Goal: Browse casually: Explore the website without a specific task or goal

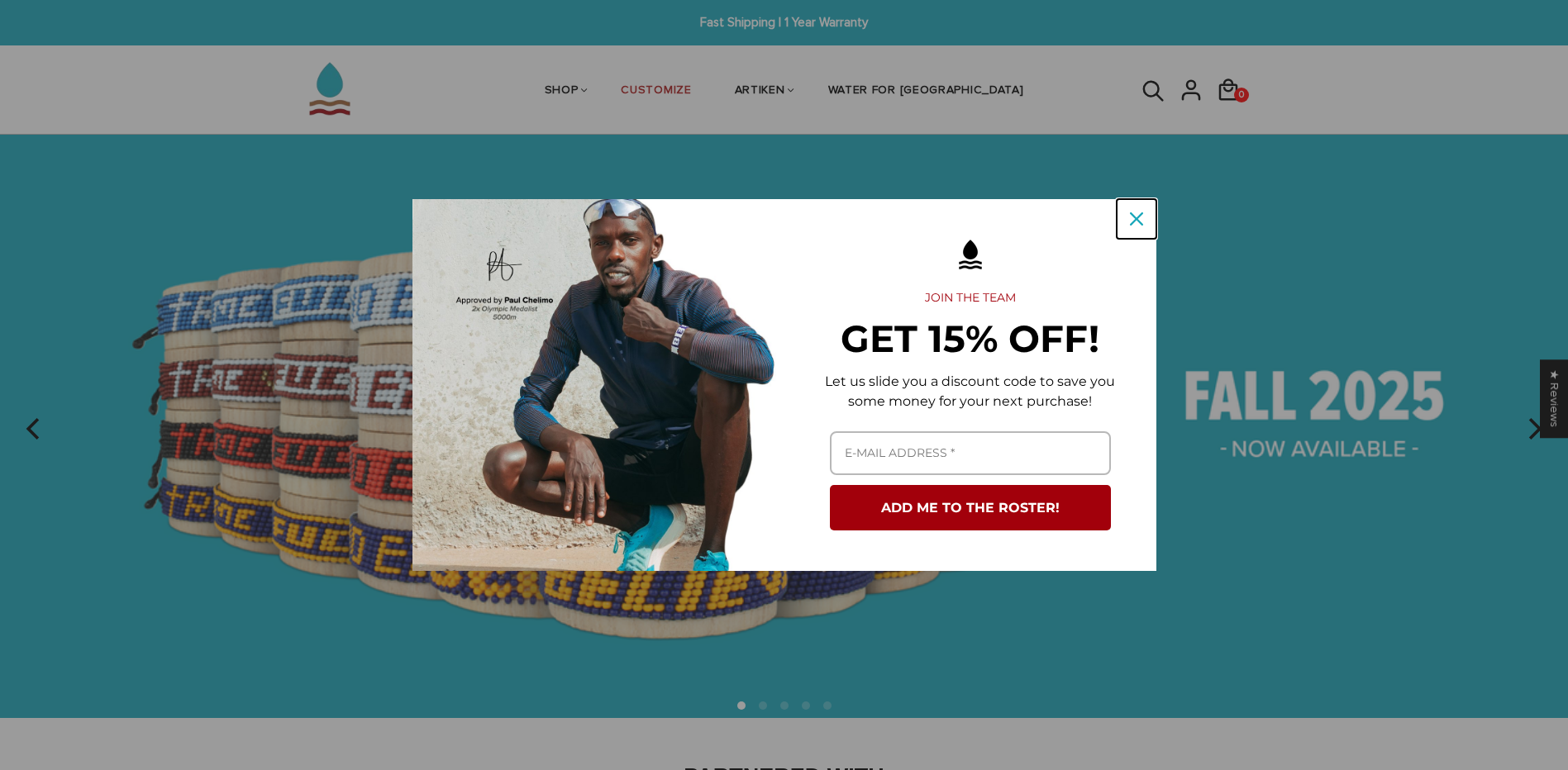
click at [1140, 217] on icon "close icon" at bounding box center [1136, 219] width 13 height 13
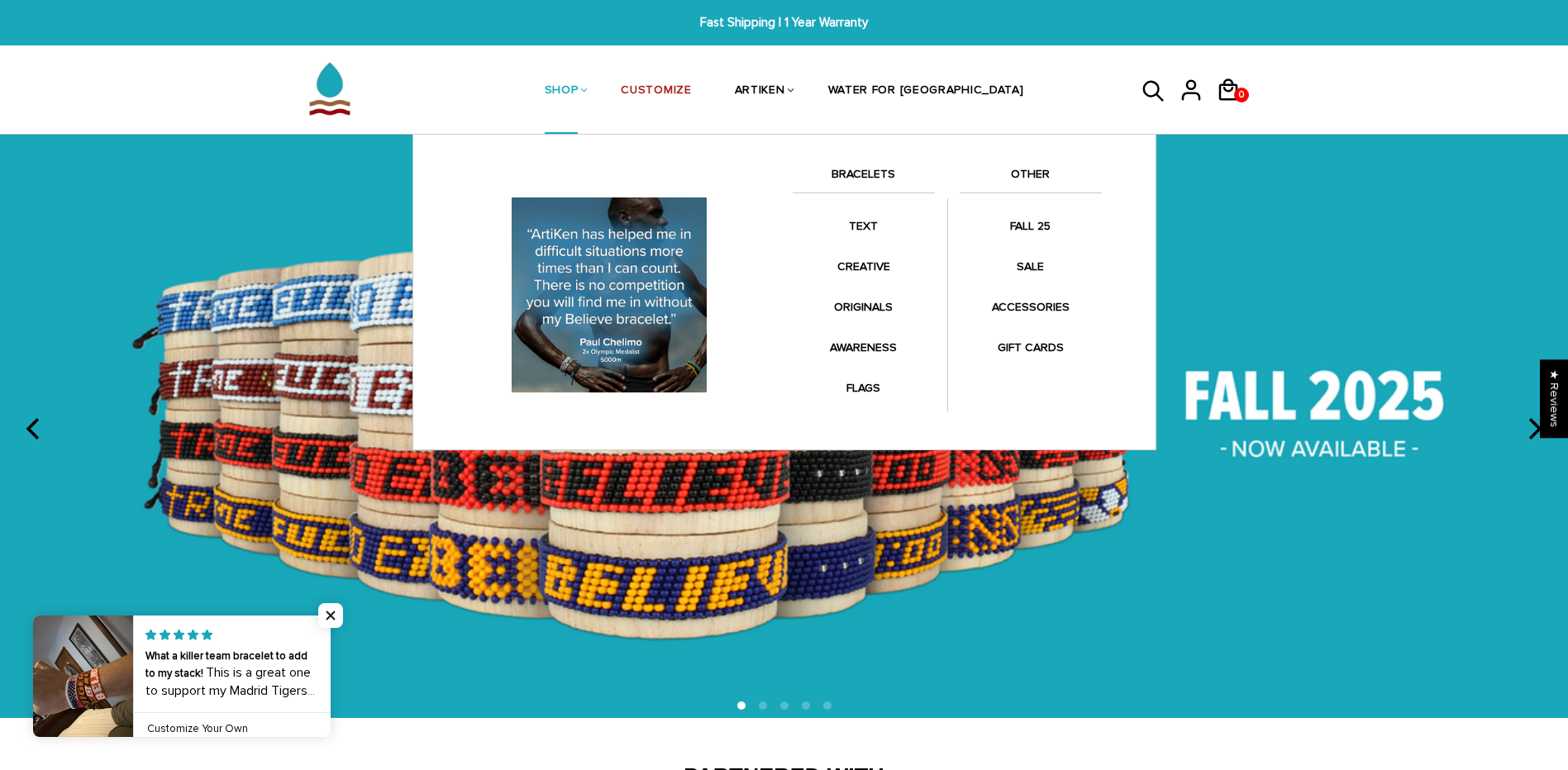
click at [866, 168] on link "BRACELETS" at bounding box center [864, 178] width 142 height 28
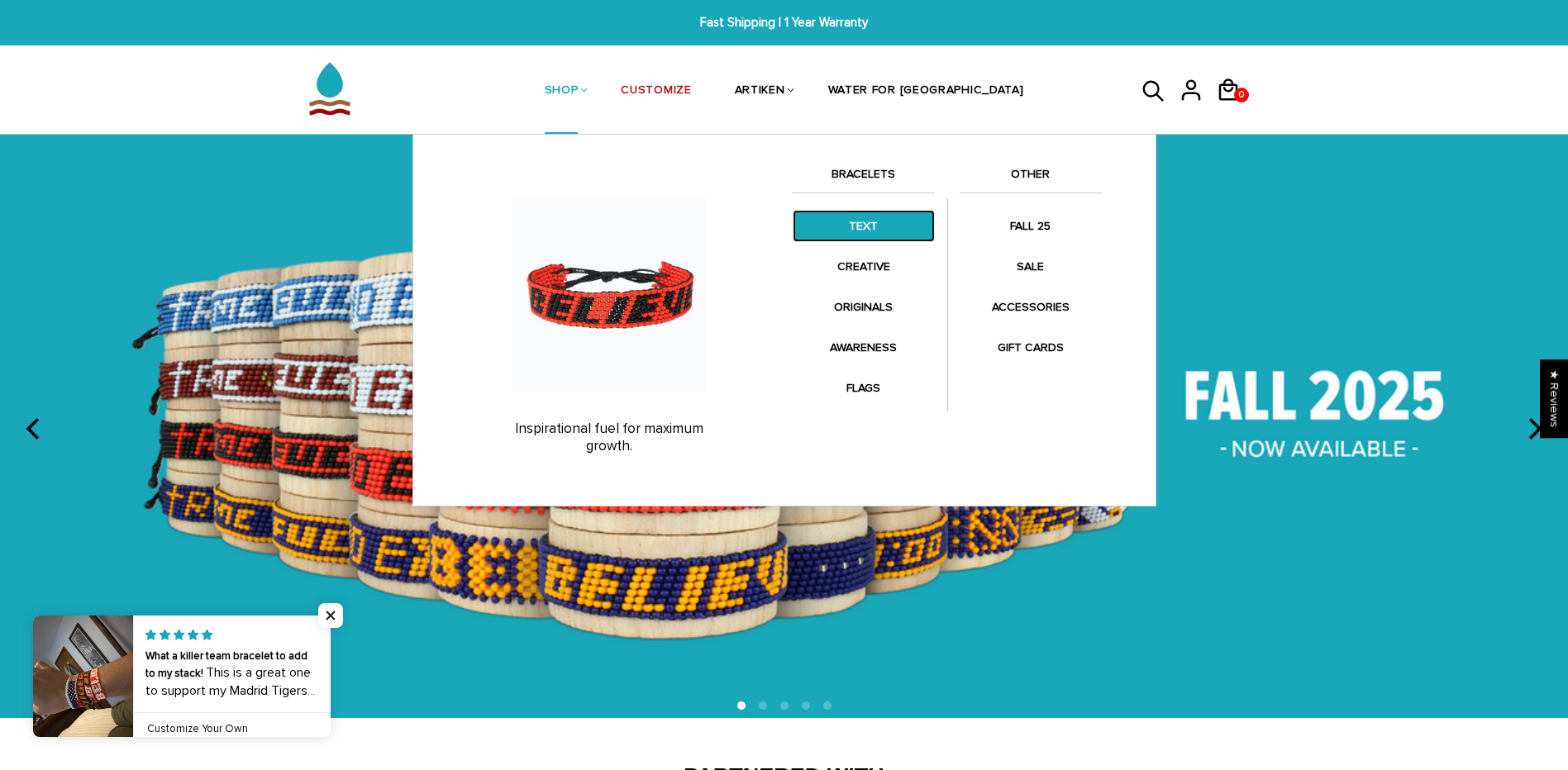
click at [873, 225] on link "TEXT" at bounding box center [864, 226] width 142 height 33
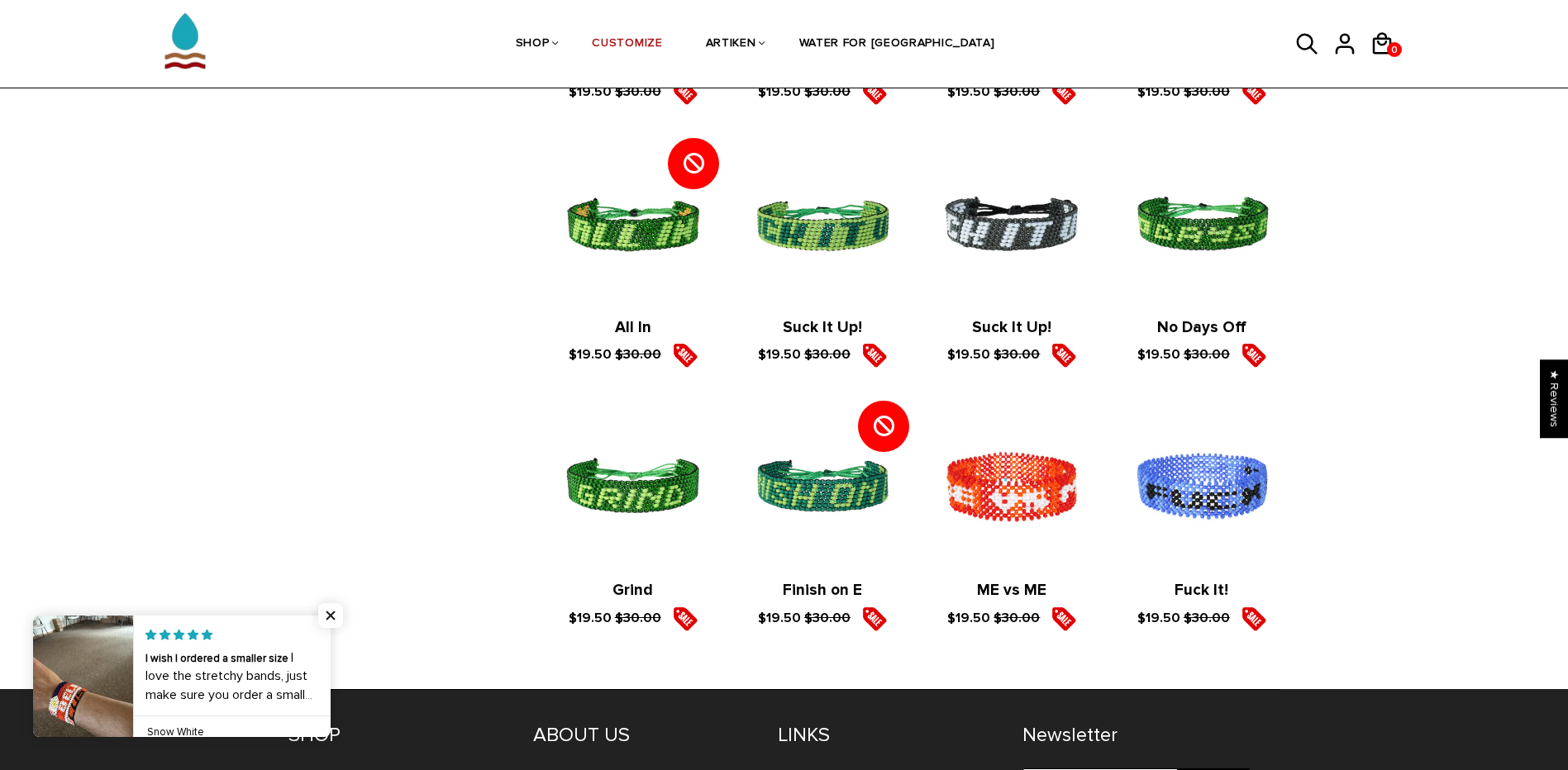
scroll to position [2396, 0]
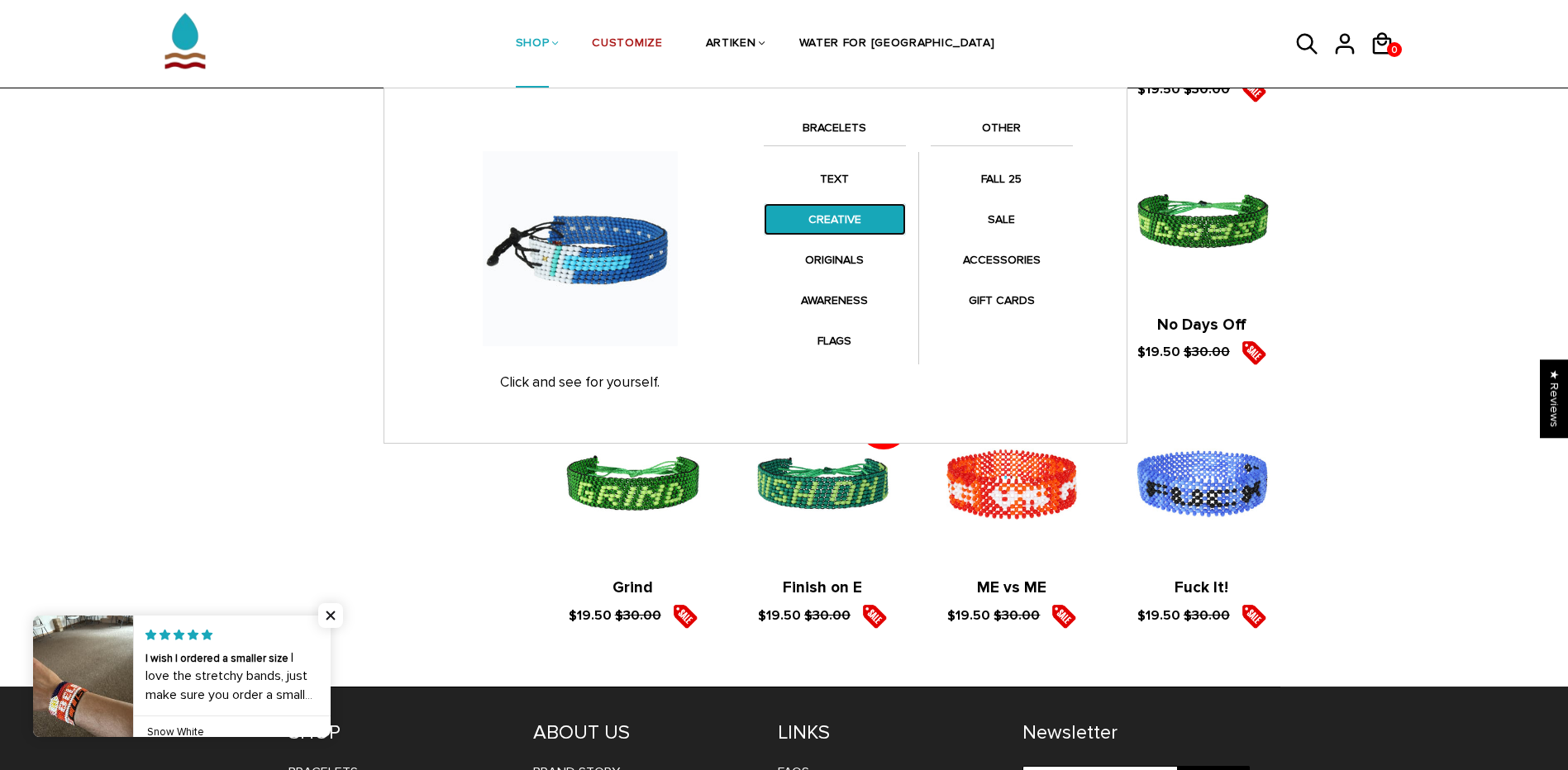
click at [806, 216] on link "CREATIVE" at bounding box center [835, 219] width 142 height 33
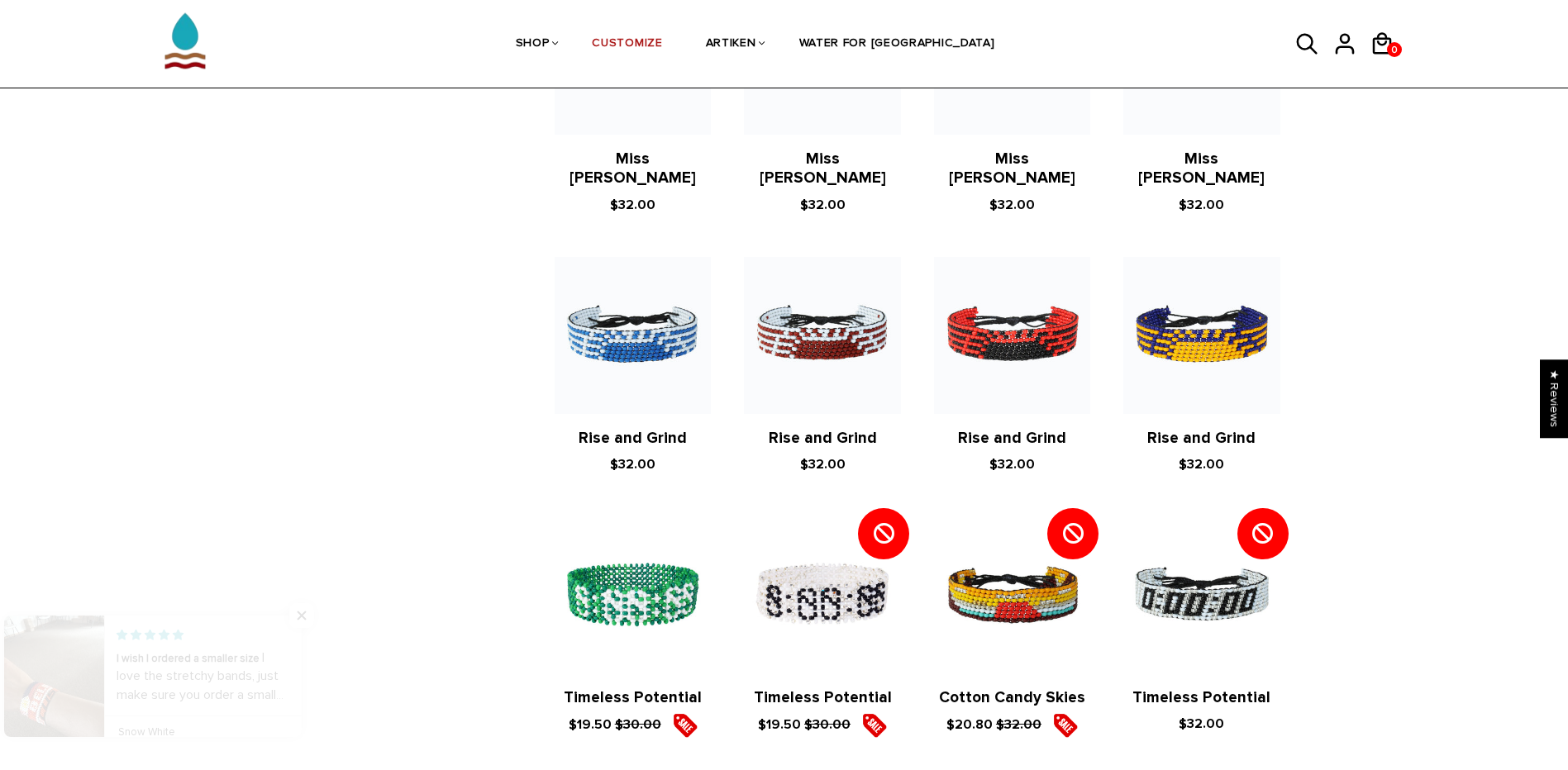
scroll to position [1653, 0]
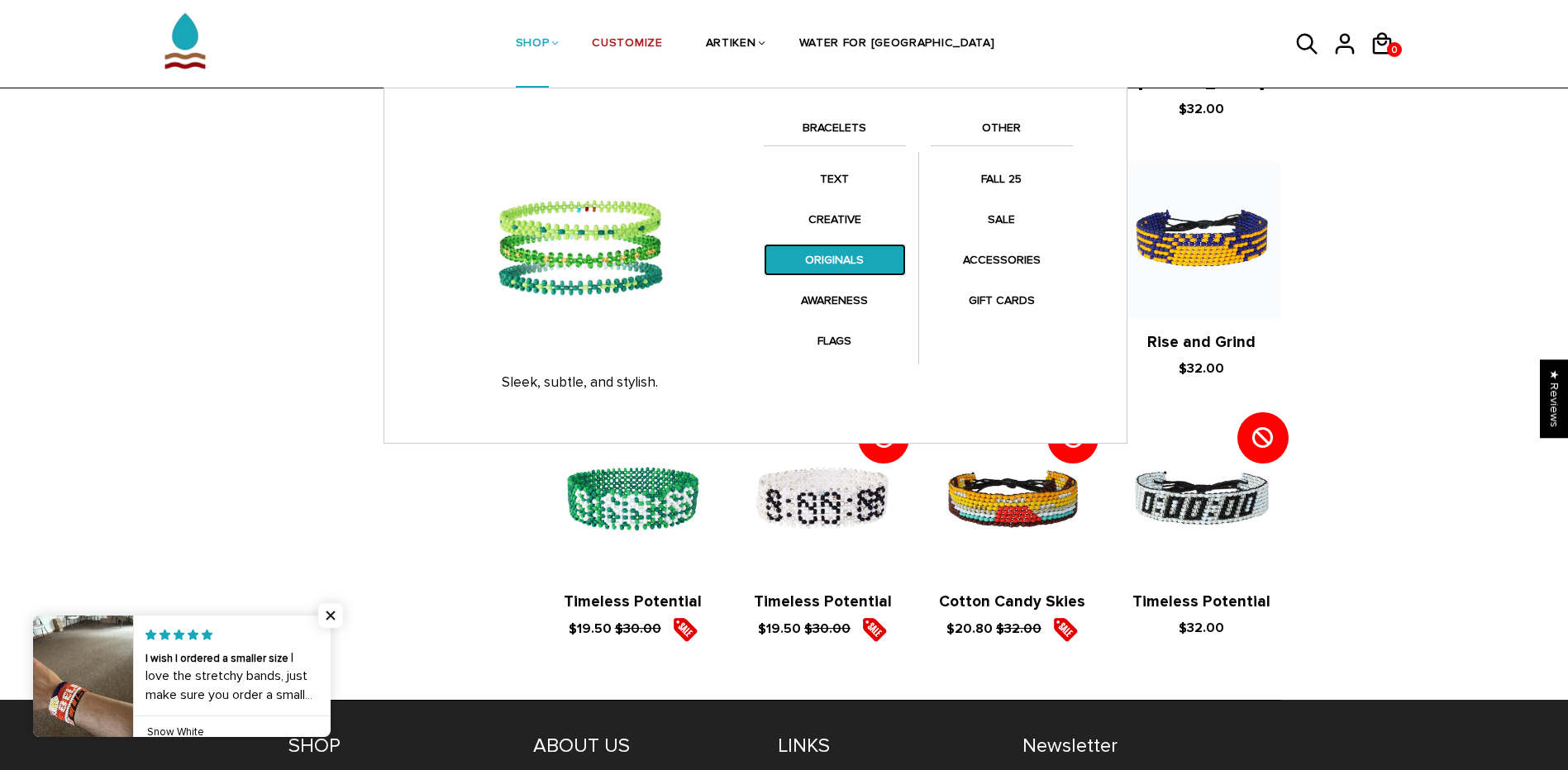
click at [846, 268] on link "ORIGINALS" at bounding box center [835, 259] width 142 height 33
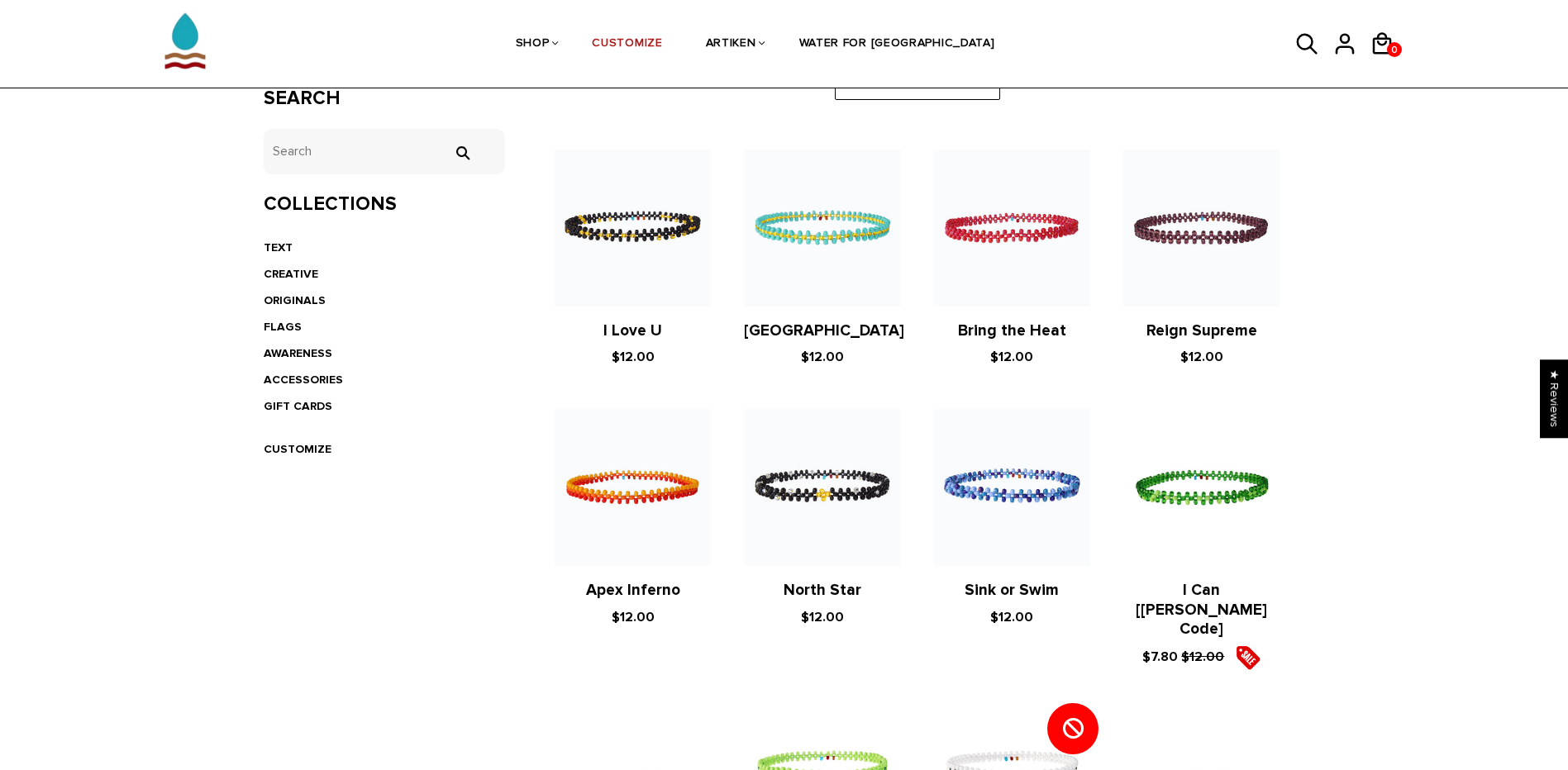
scroll to position [248, 0]
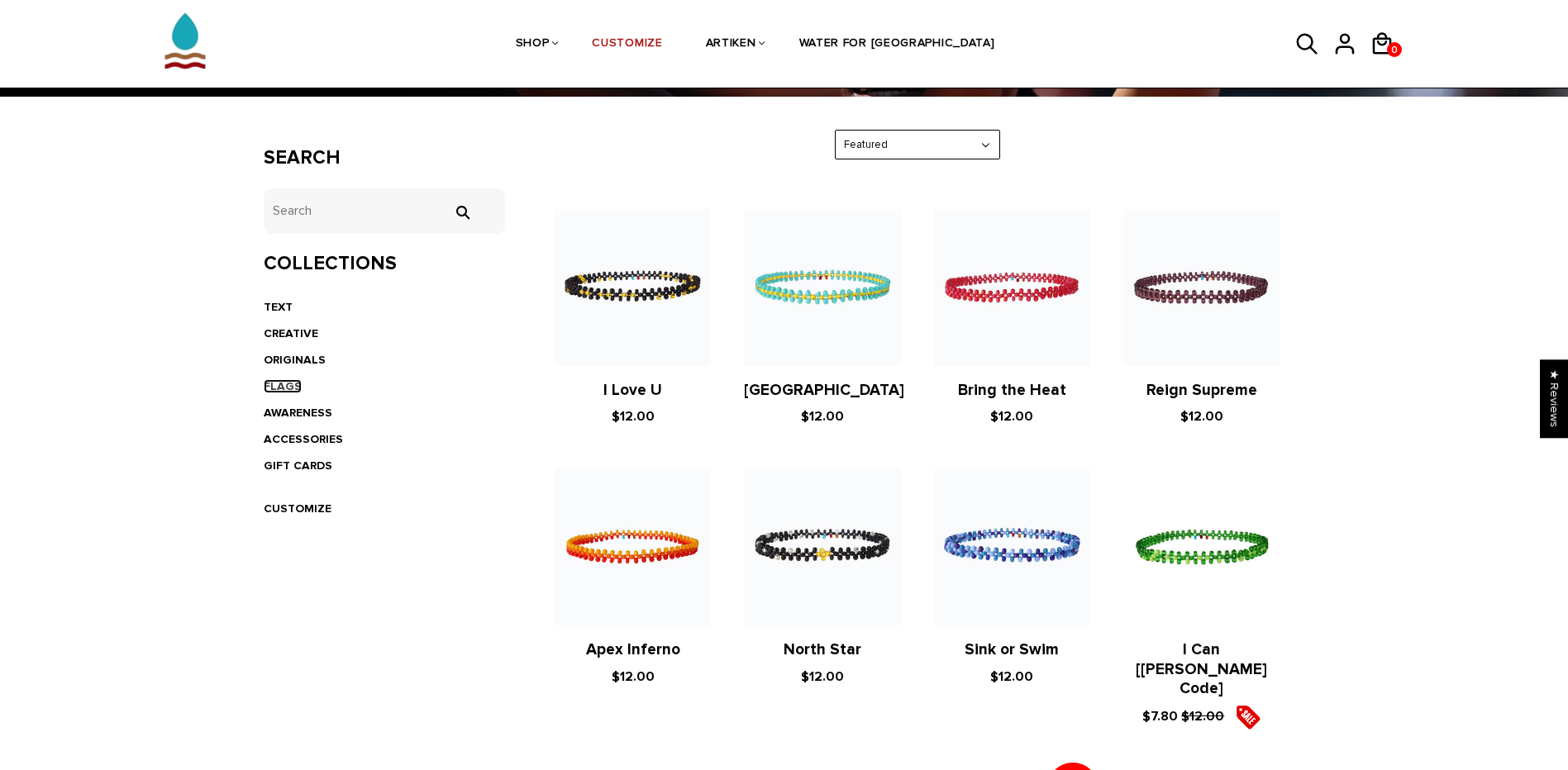
click at [281, 384] on link "FLAGS" at bounding box center [282, 386] width 38 height 14
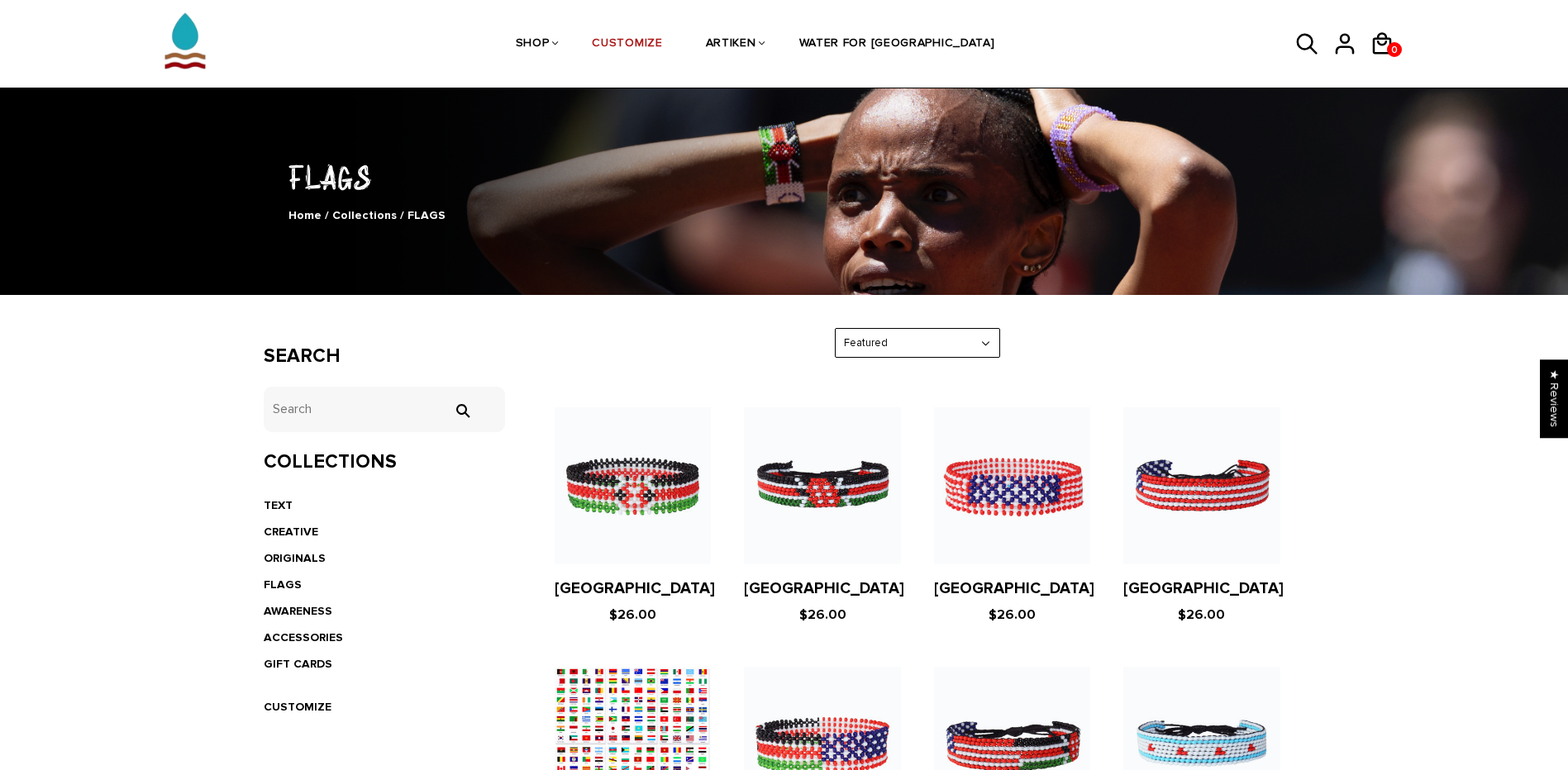
scroll to position [248, 0]
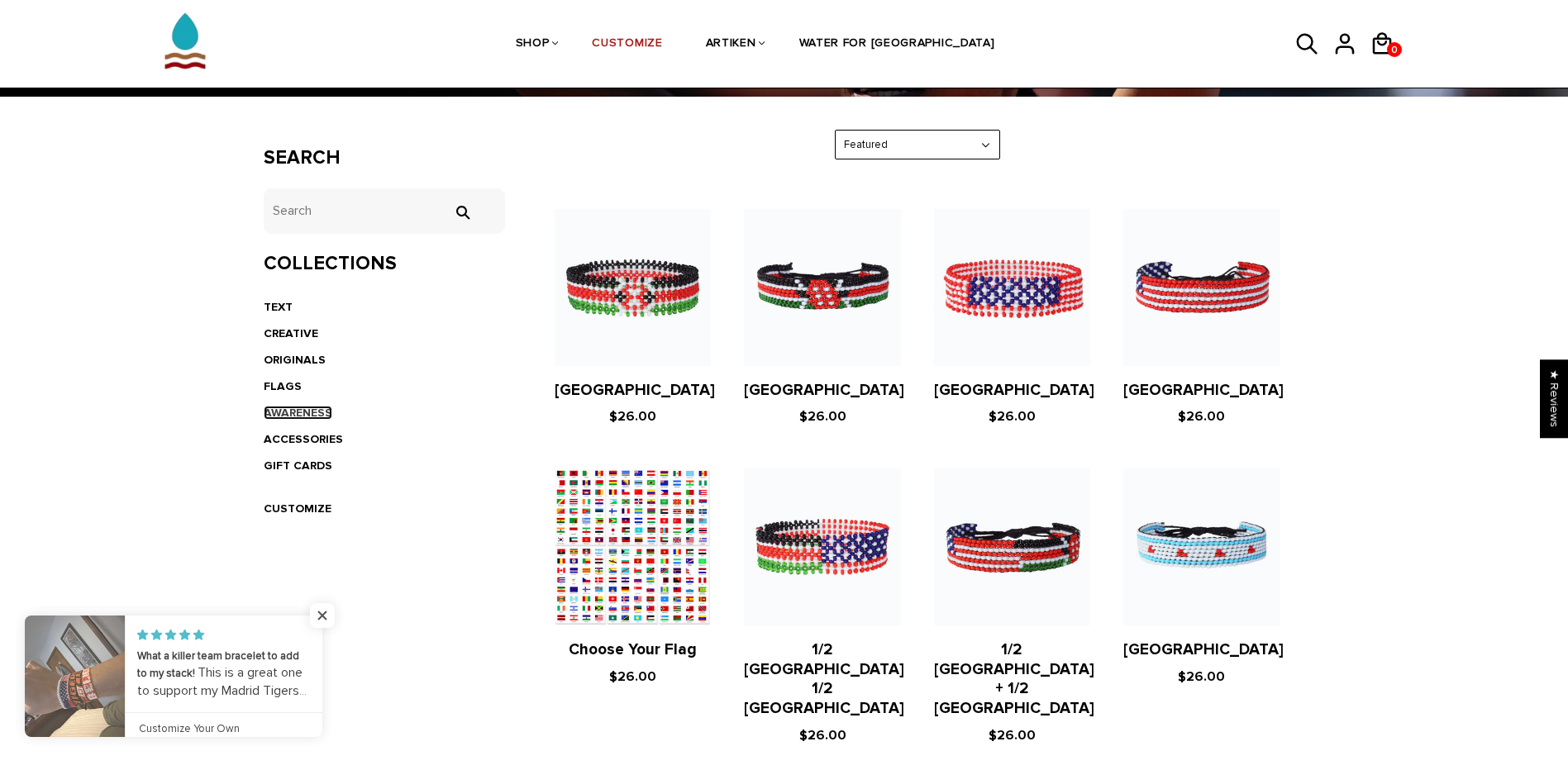
click at [282, 418] on link "AWARENESS" at bounding box center [298, 413] width 69 height 14
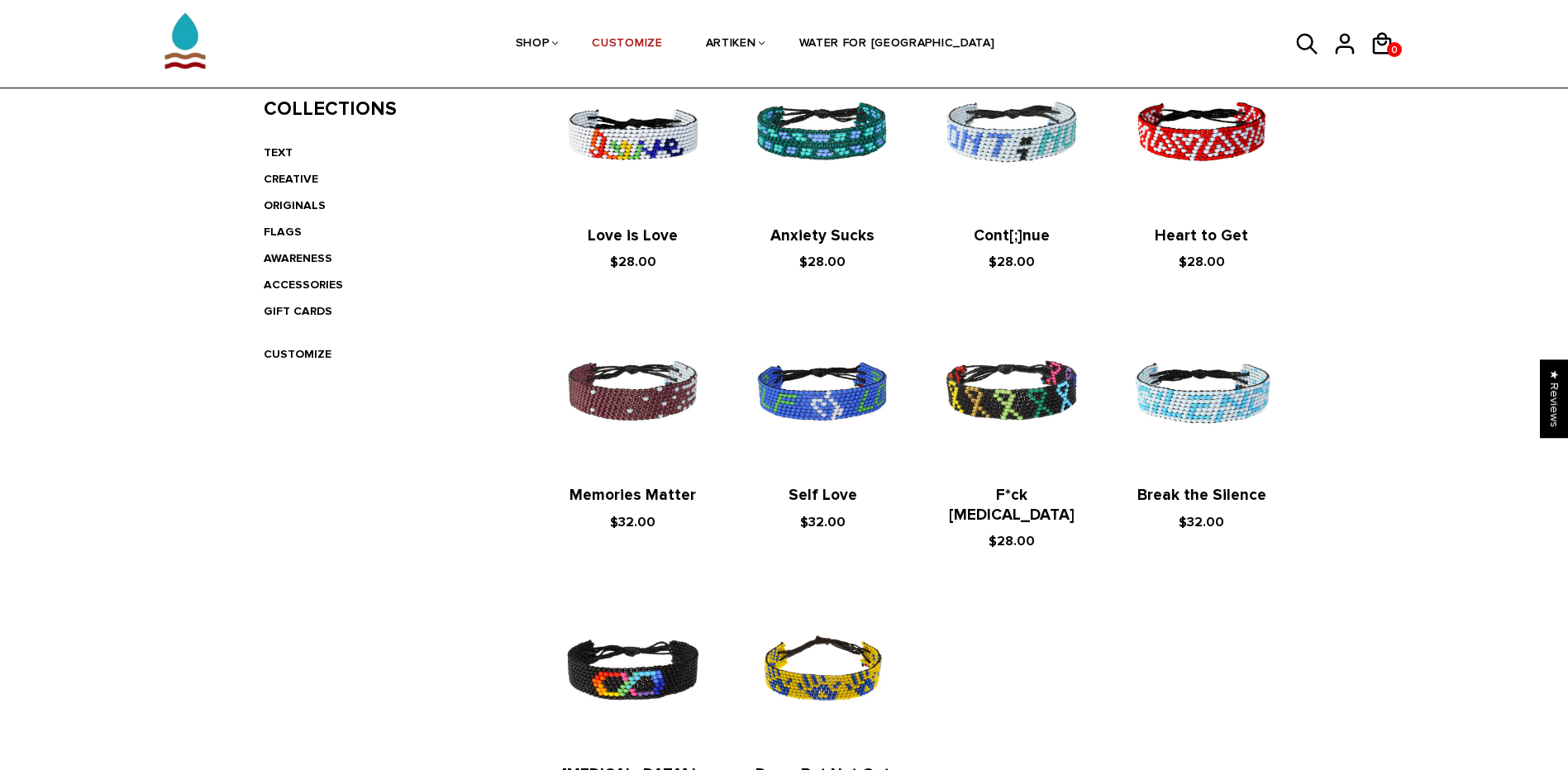
scroll to position [413, 0]
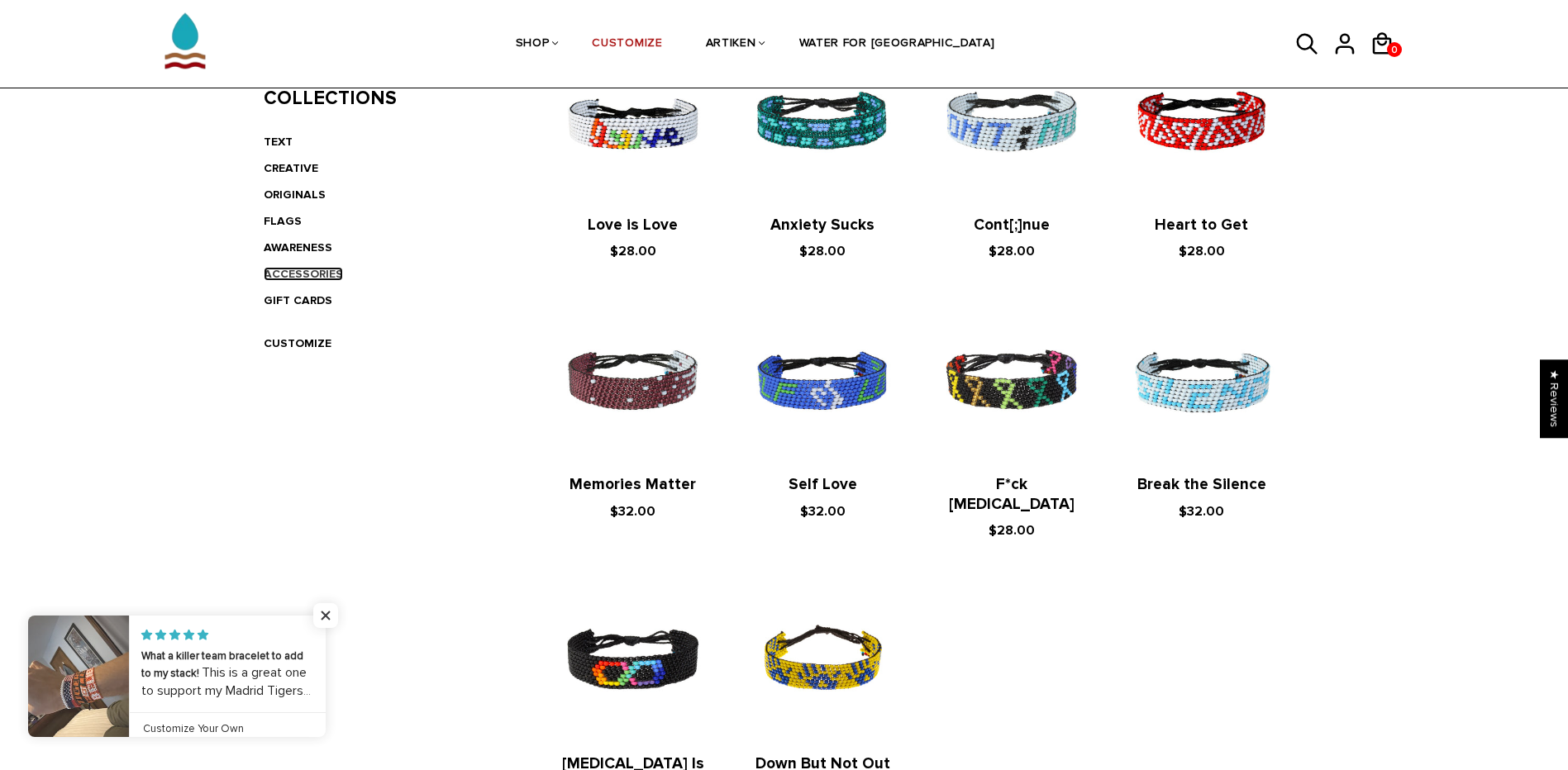
click at [288, 271] on link "ACCESSORIES" at bounding box center [303, 274] width 79 height 14
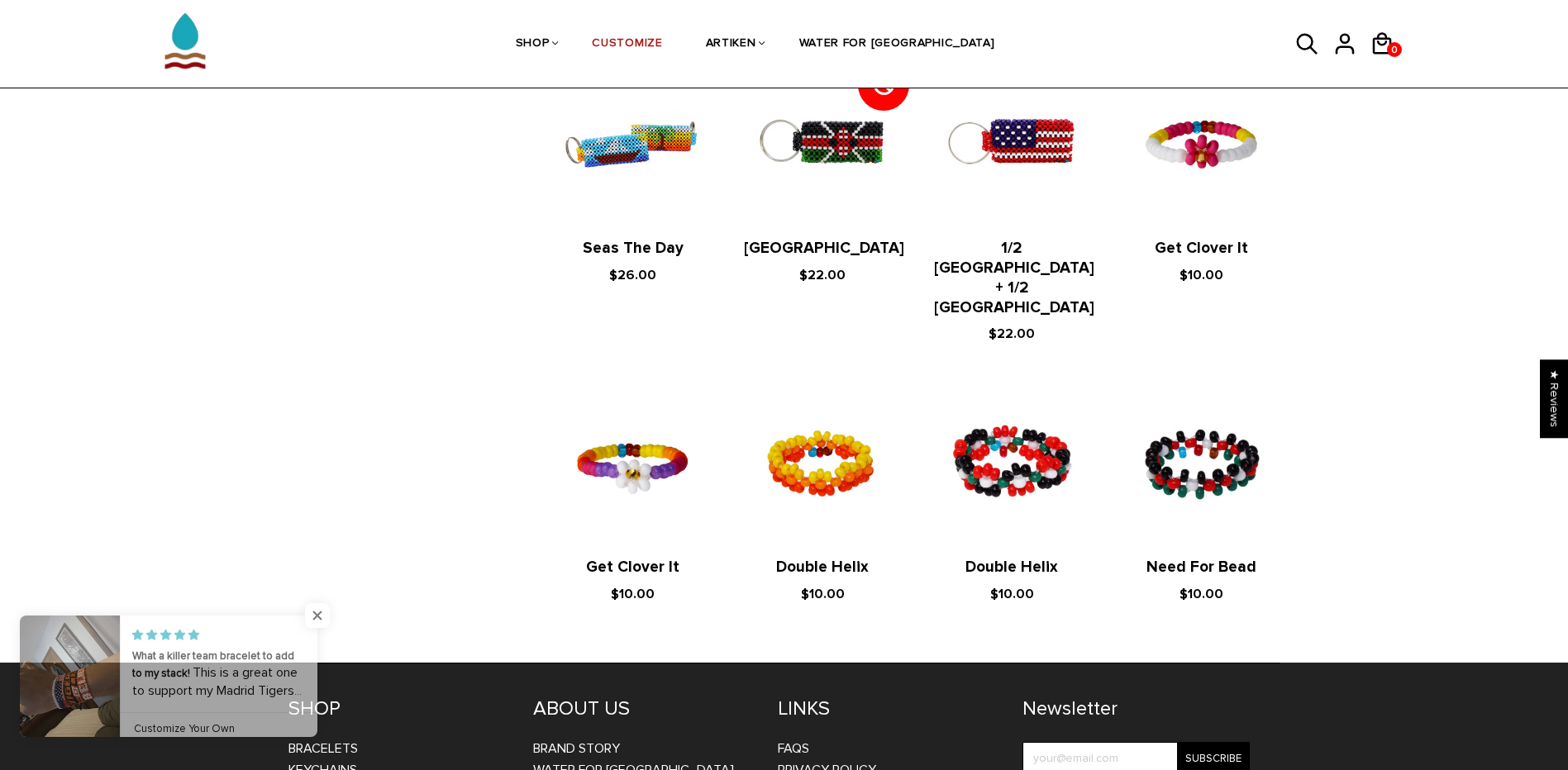
scroll to position [1011, 0]
